Goal: Task Accomplishment & Management: Use online tool/utility

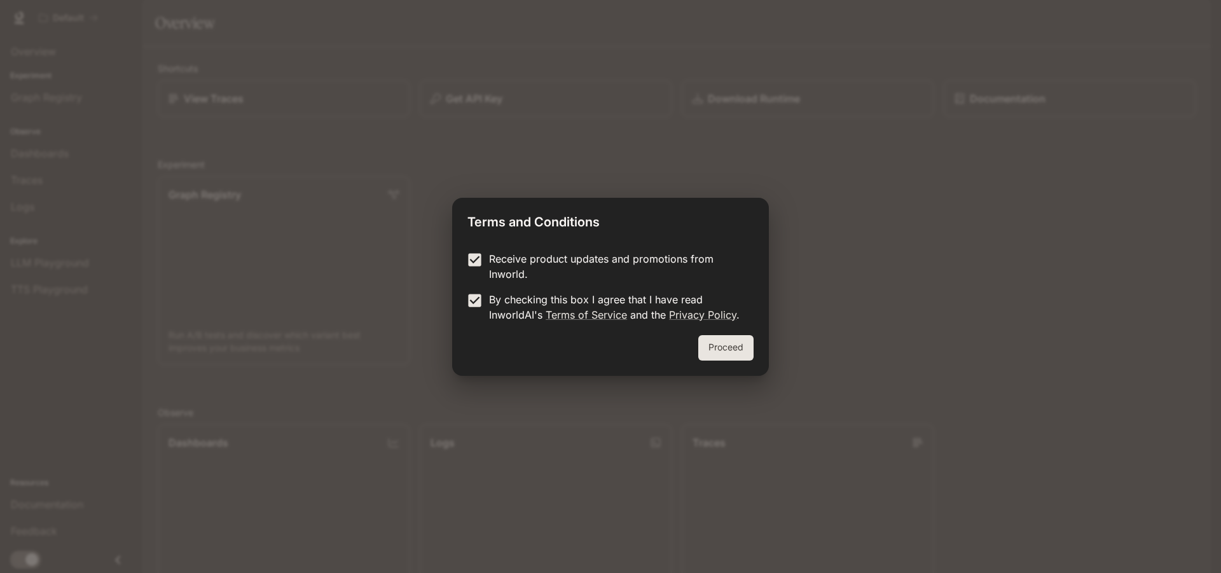
click at [740, 359] on button "Proceed" at bounding box center [725, 347] width 55 height 25
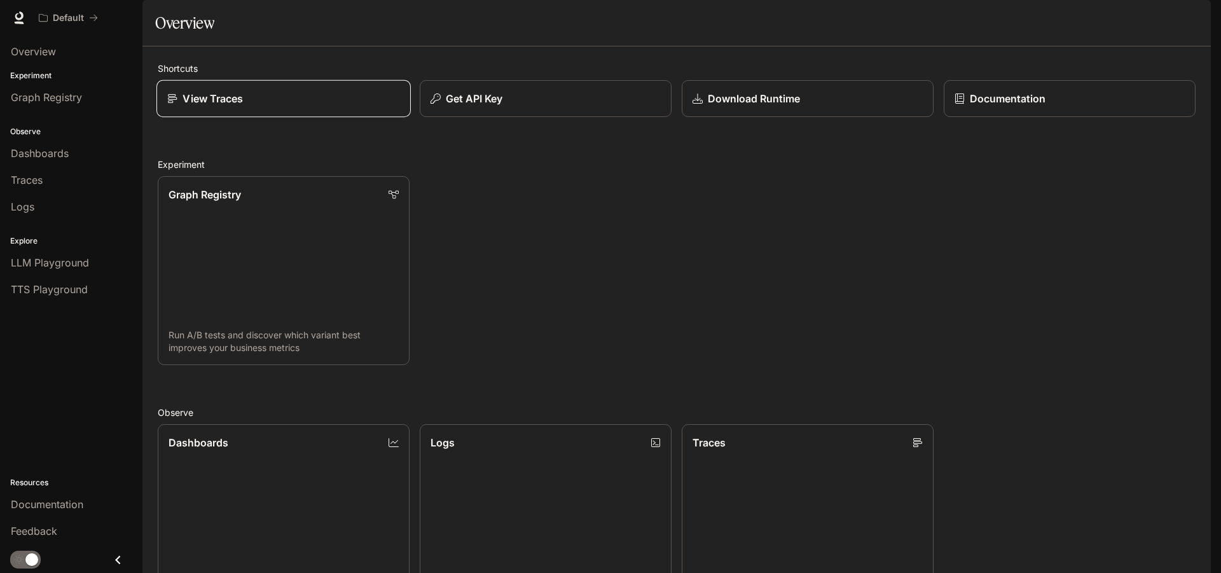
click at [258, 118] on link "View Traces" at bounding box center [283, 99] width 254 height 38
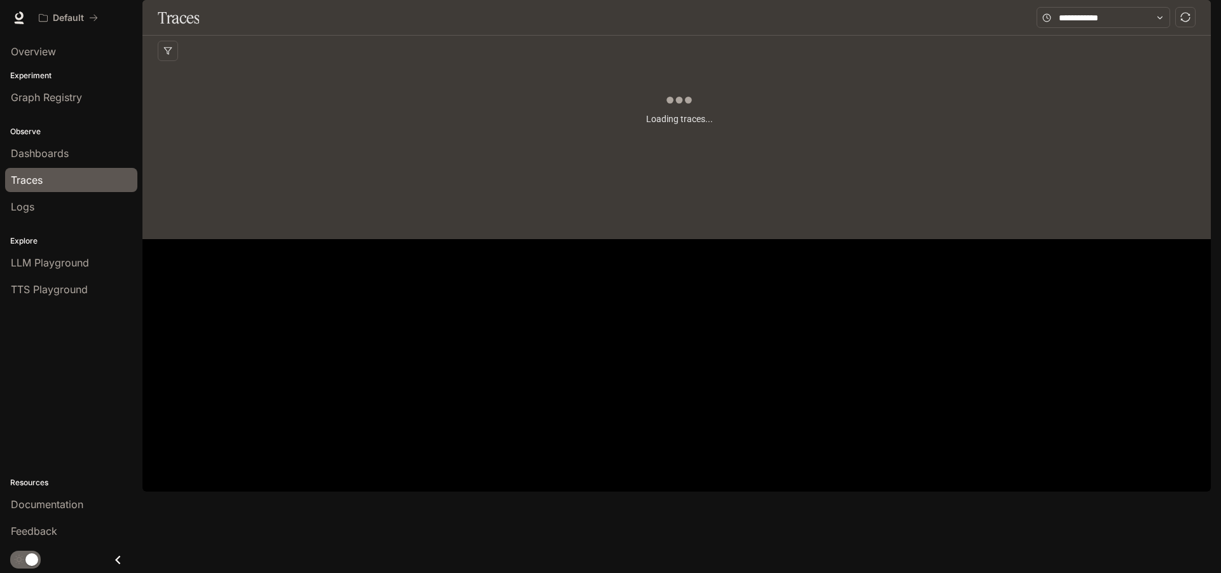
click at [632, 160] on div "Loading traces..." at bounding box center [679, 142] width 1043 height 153
click at [614, 195] on div "This query had no results. Edit your query and try again!" at bounding box center [679, 142] width 1043 height 153
click at [601, 148] on span "This query had no results." at bounding box center [622, 142] width 103 height 10
click at [545, 169] on div "This query had no results. Edit your query and try again!" at bounding box center [679, 142] width 1043 height 153
drag, startPoint x: 316, startPoint y: 228, endPoint x: 330, endPoint y: 230, distance: 14.1
